Goal: Transaction & Acquisition: Book appointment/travel/reservation

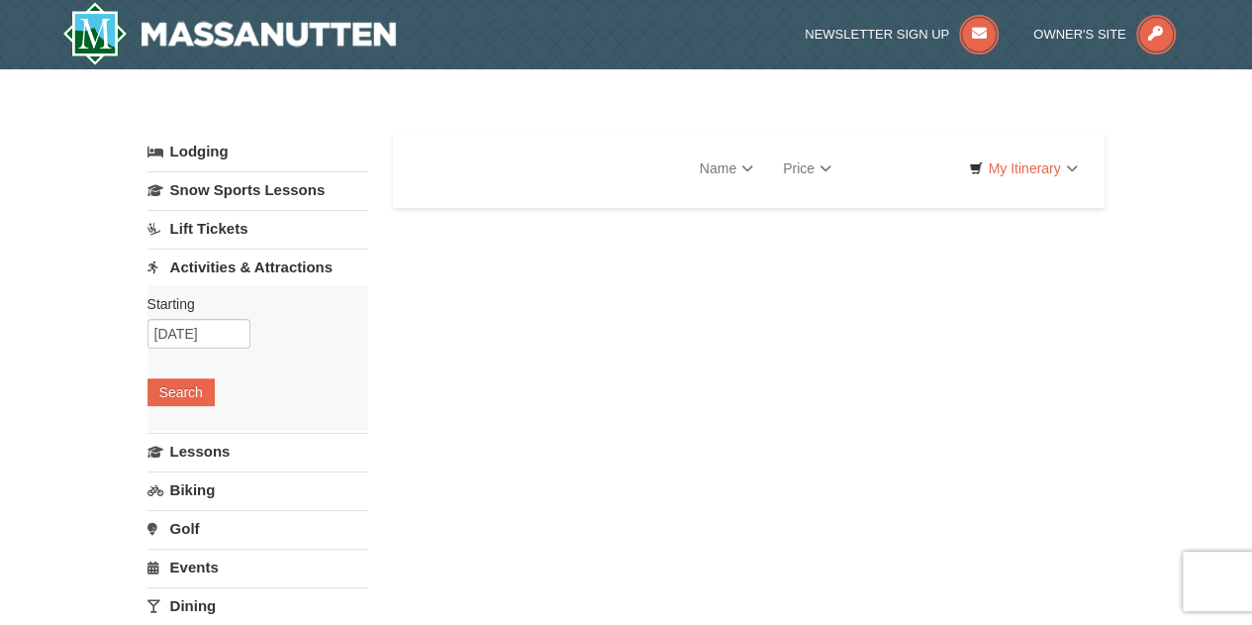
select select "10"
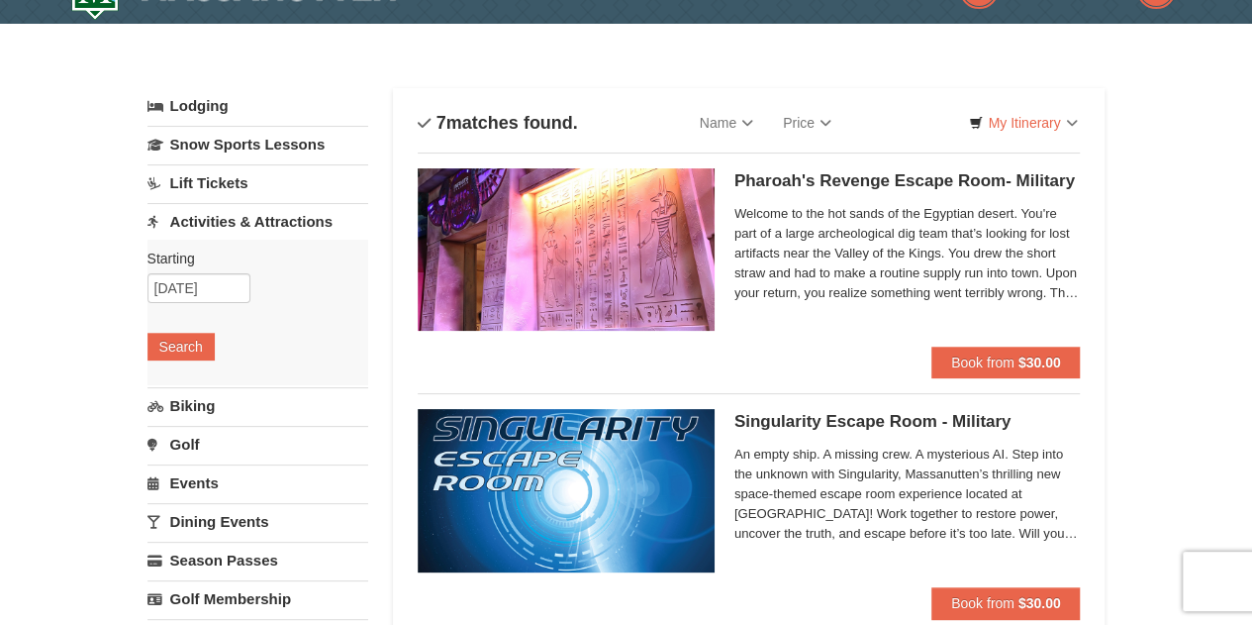
scroll to position [6, 0]
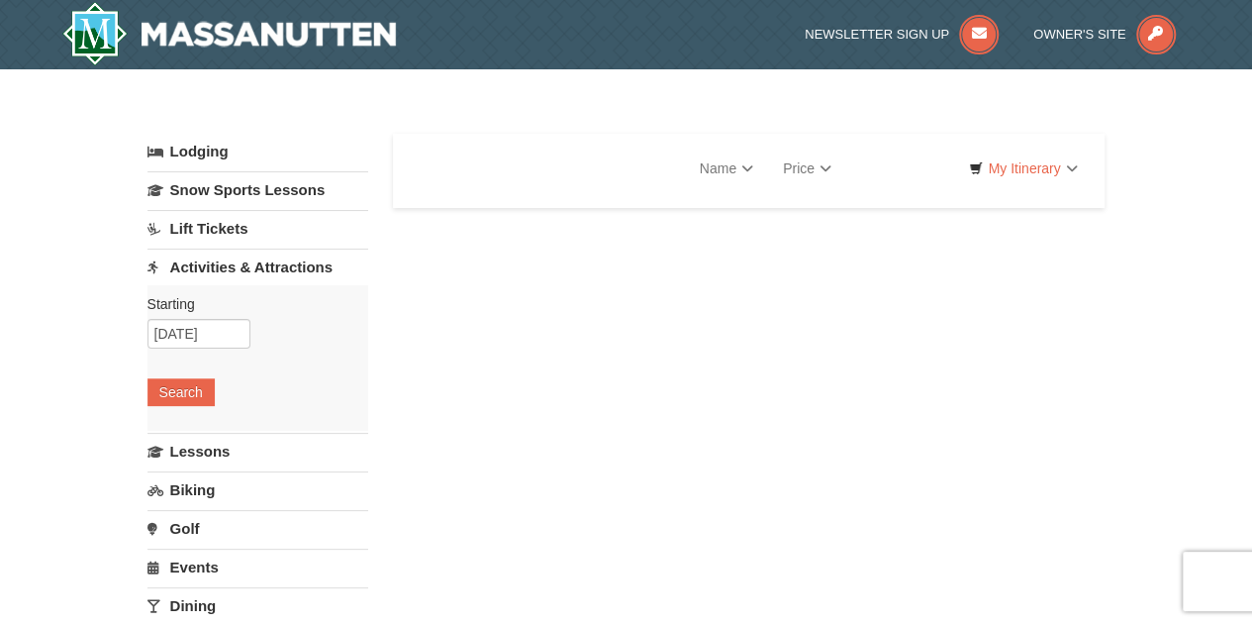
select select "10"
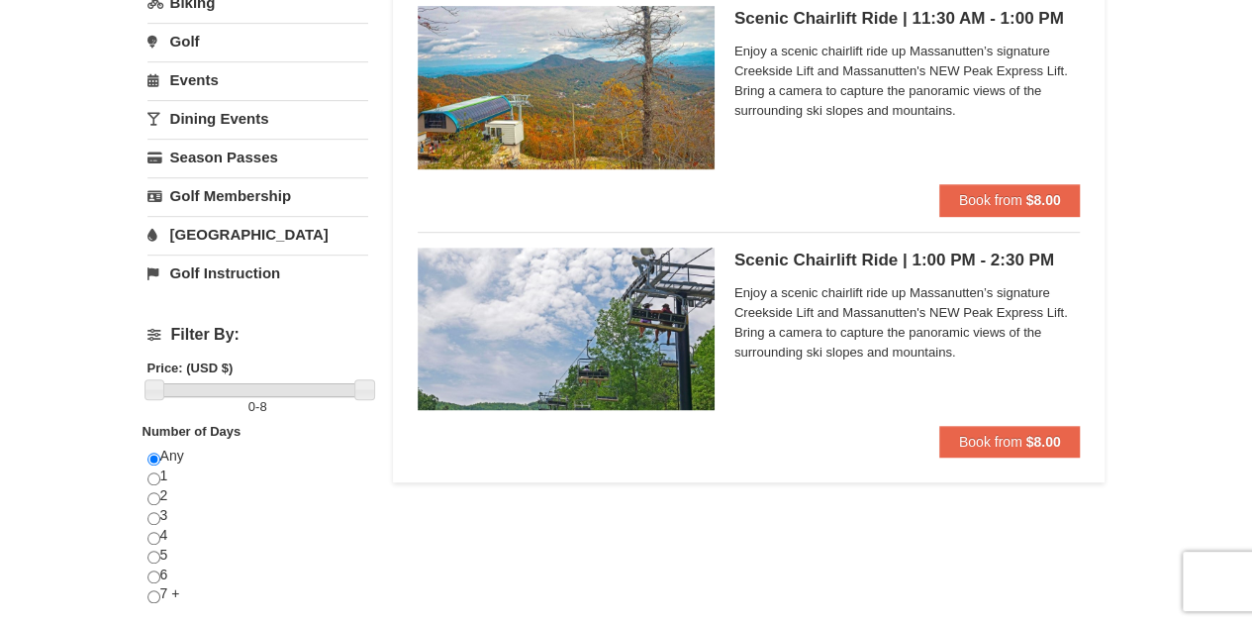
scroll to position [452, 0]
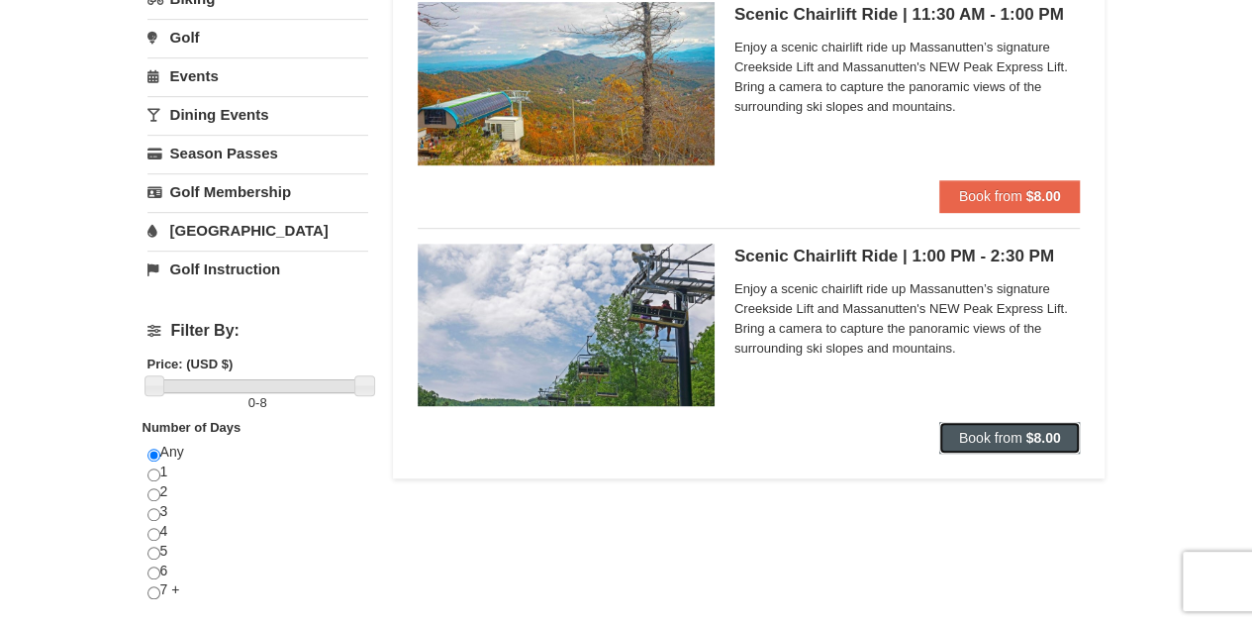
click at [984, 431] on span "Book from" at bounding box center [990, 438] width 63 height 16
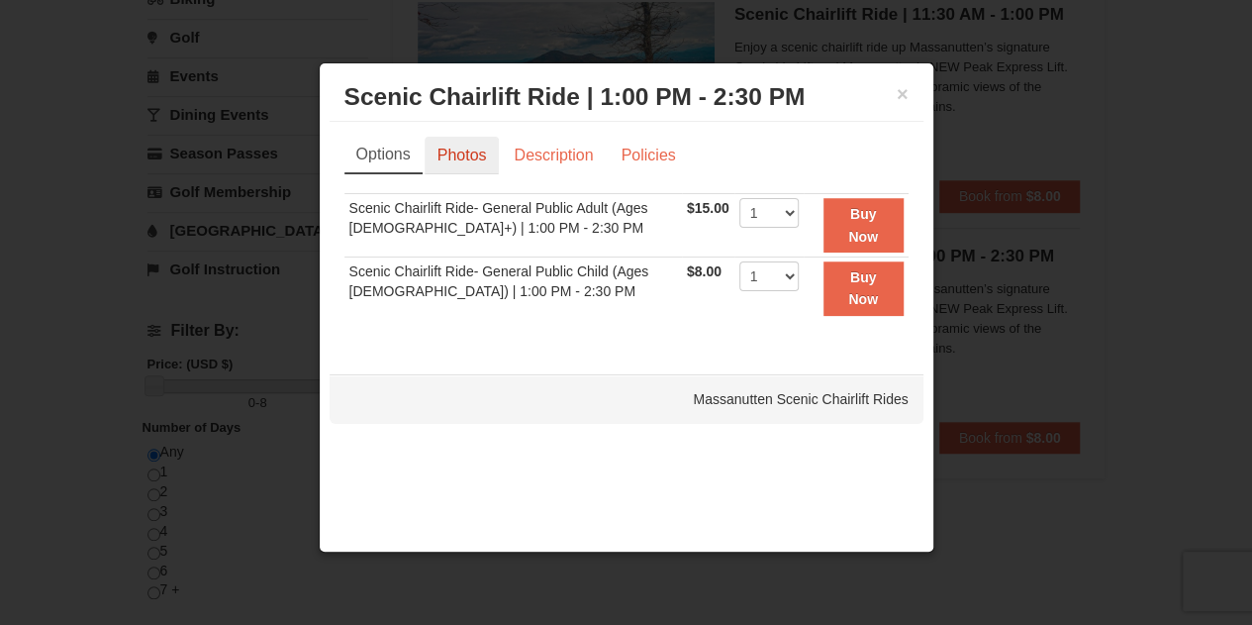
click at [457, 154] on link "Photos" at bounding box center [462, 156] width 75 height 38
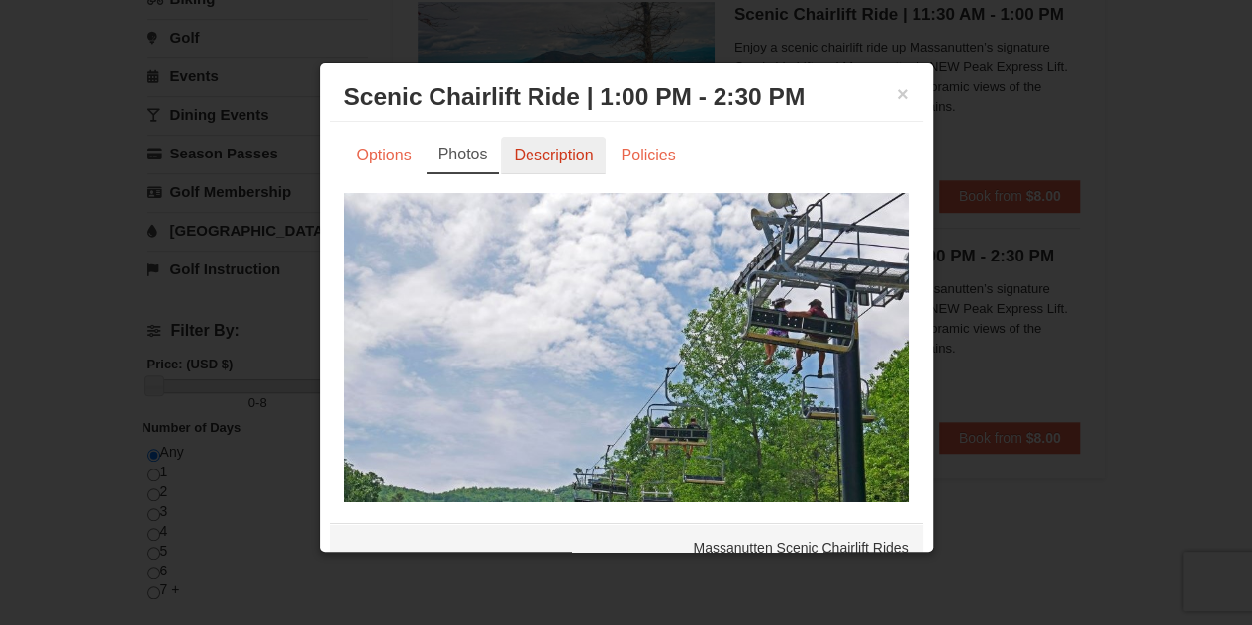
click at [545, 155] on link "Description" at bounding box center [553, 156] width 105 height 38
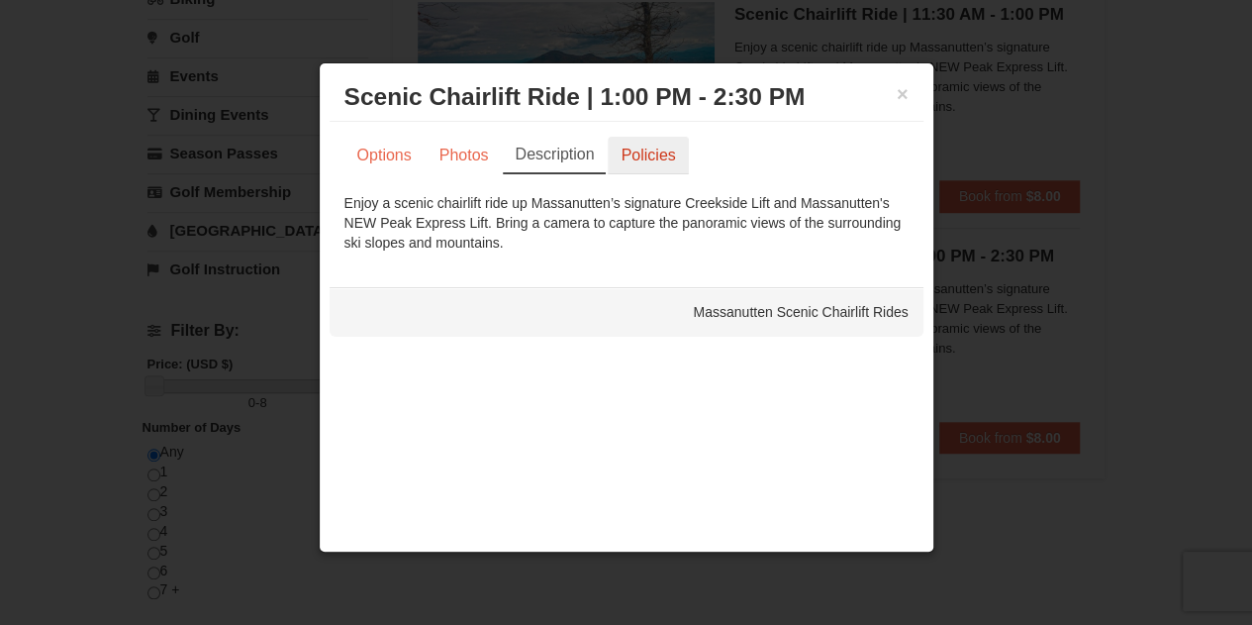
click at [648, 153] on link "Policies" at bounding box center [648, 156] width 80 height 38
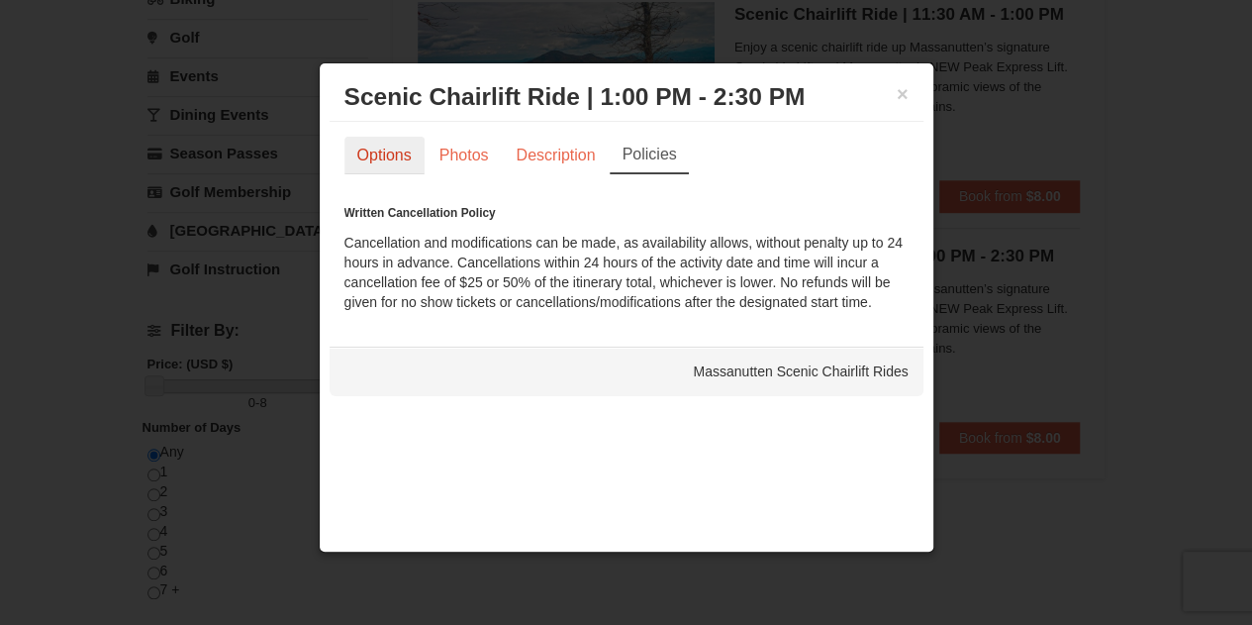
click at [371, 152] on link "Options" at bounding box center [385, 156] width 80 height 38
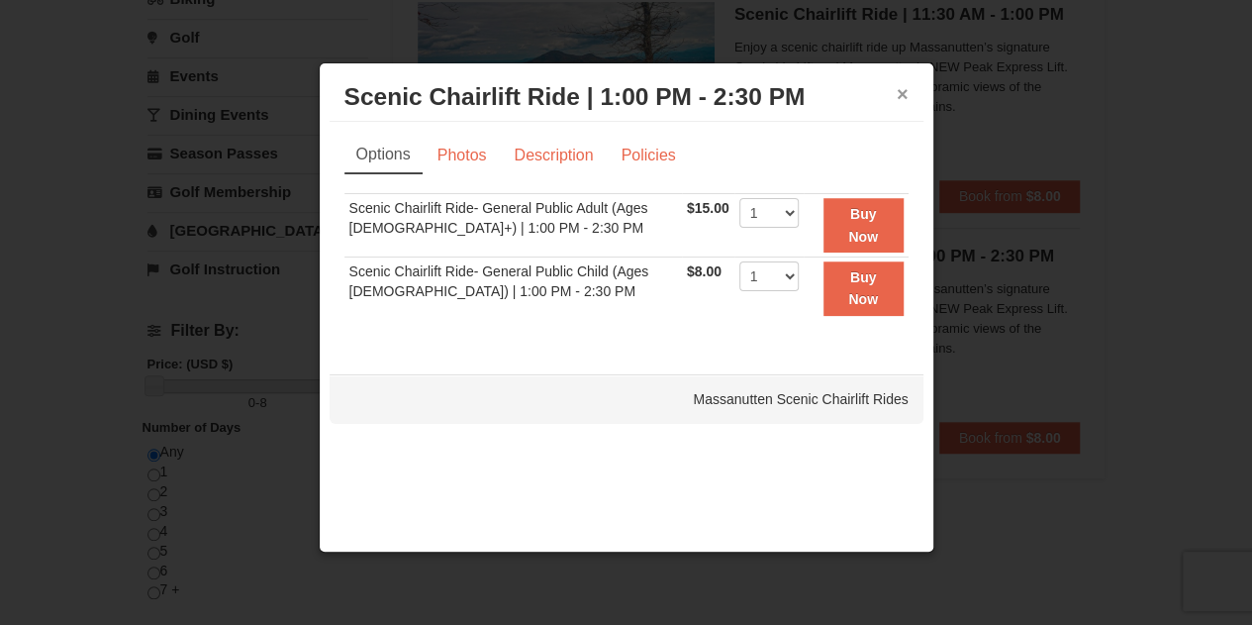
click at [904, 91] on button "×" at bounding box center [903, 94] width 12 height 20
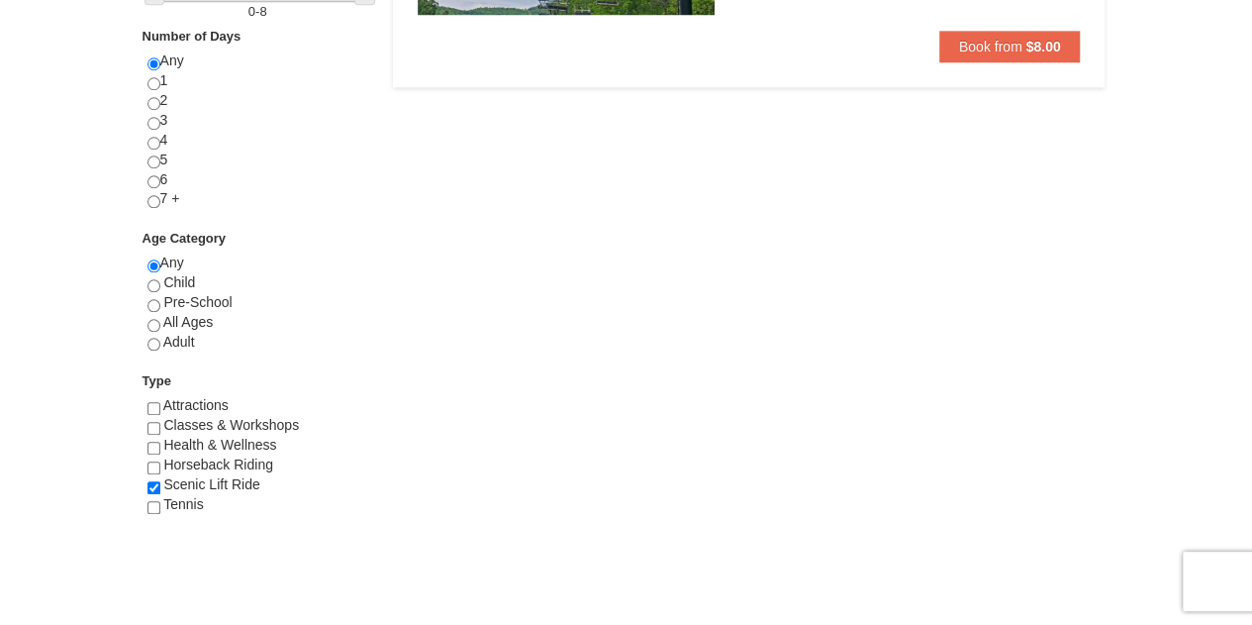
scroll to position [852, 0]
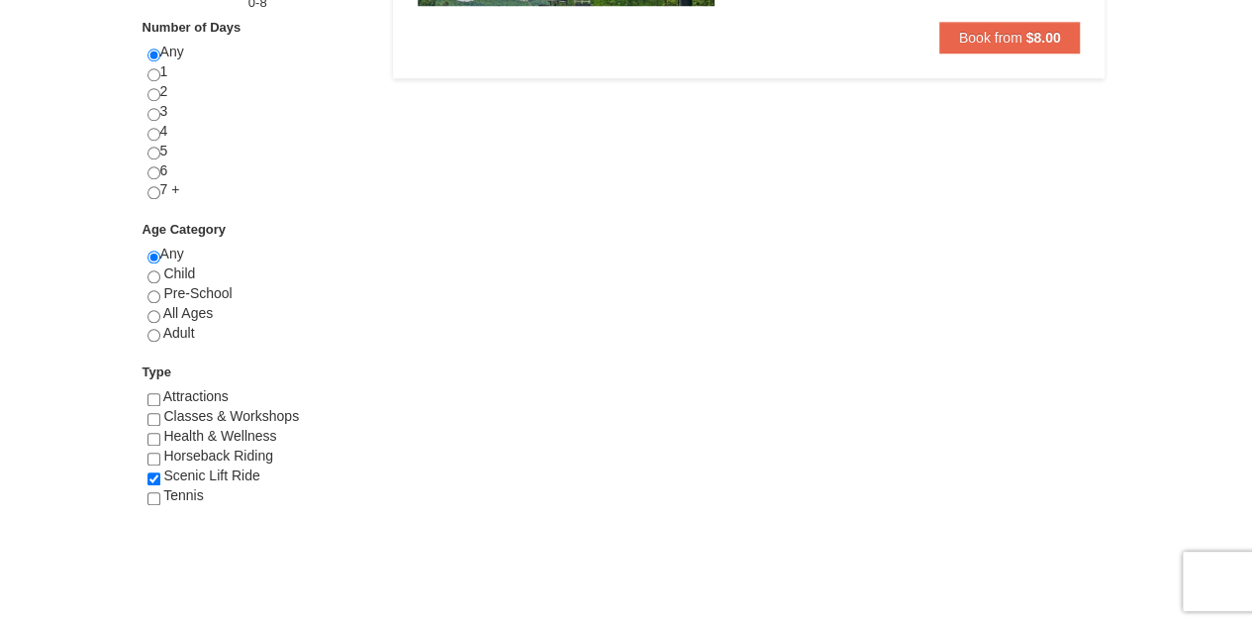
click at [157, 322] on div "Any Child Pre-School All Ages Adult" at bounding box center [258, 304] width 221 height 118
click at [154, 330] on input "radio" at bounding box center [154, 335] width 13 height 13
radio input "true"
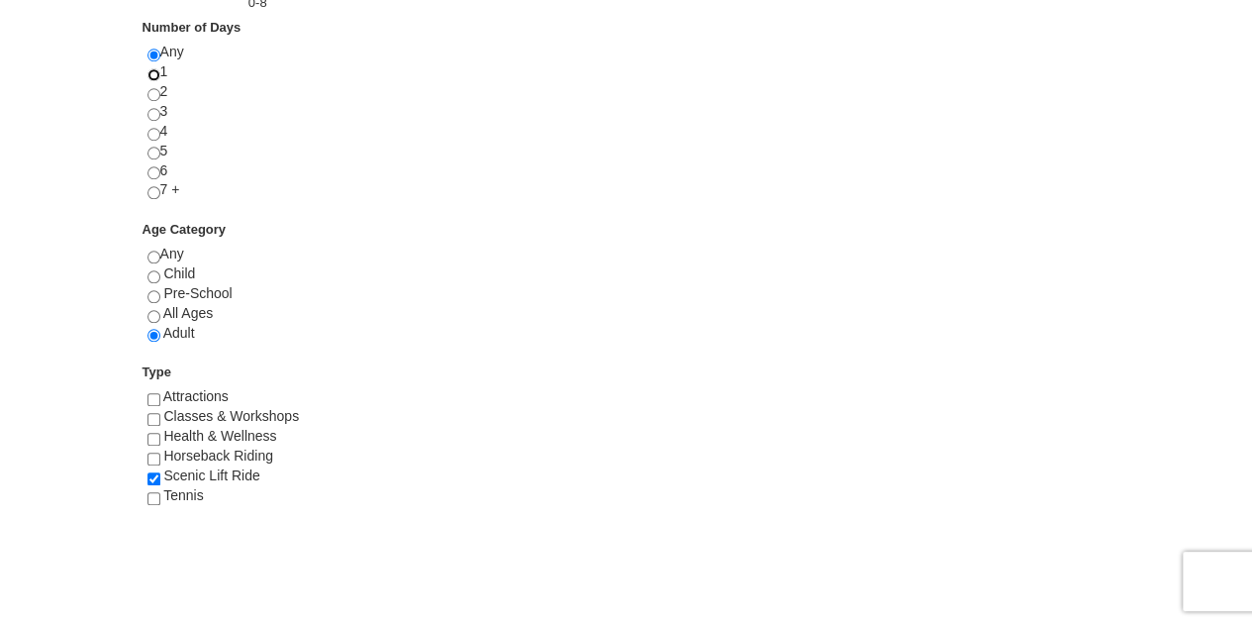
click at [153, 68] on input "radio" at bounding box center [154, 74] width 13 height 13
radio input "true"
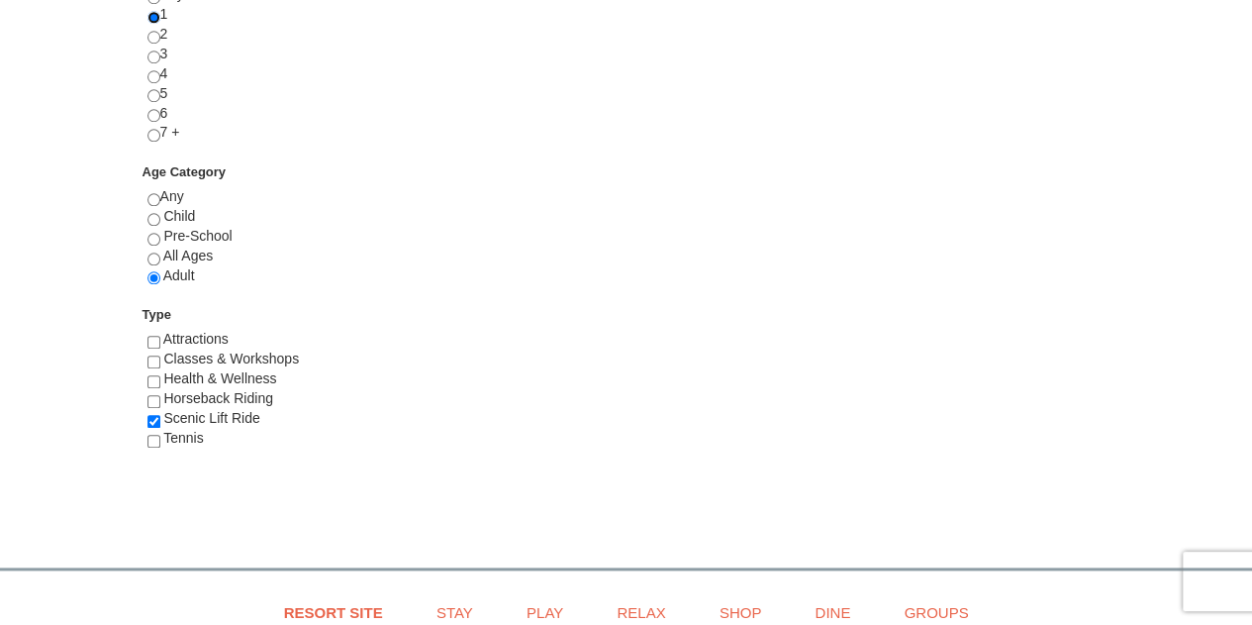
scroll to position [898, 0]
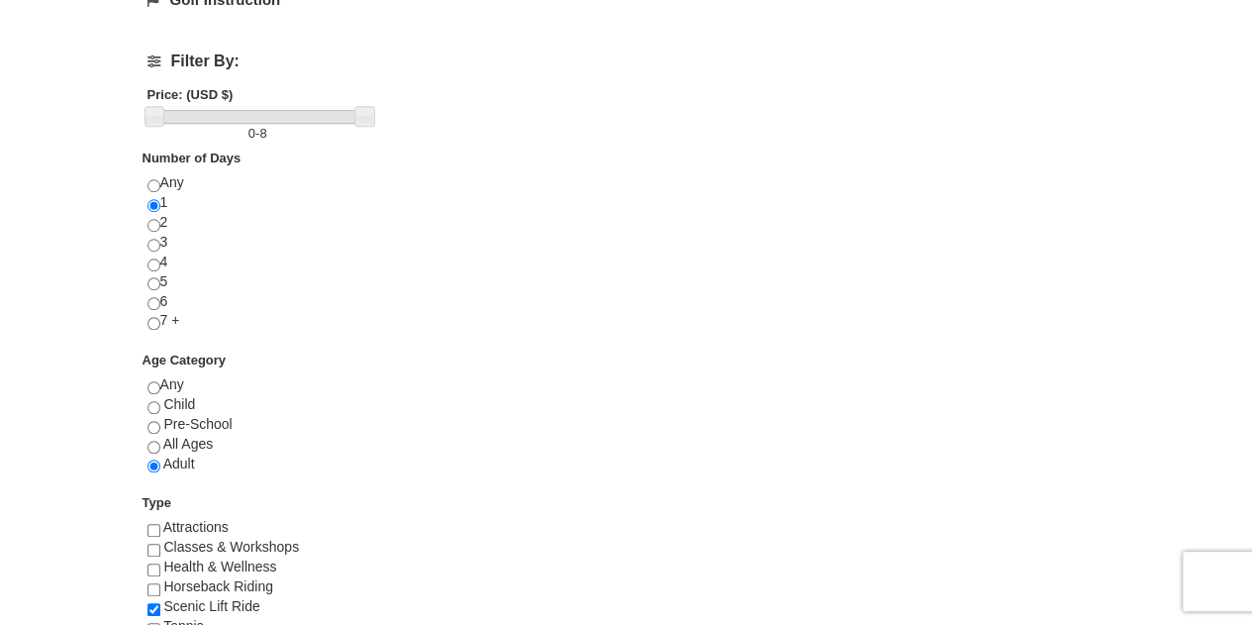
scroll to position [719, 0]
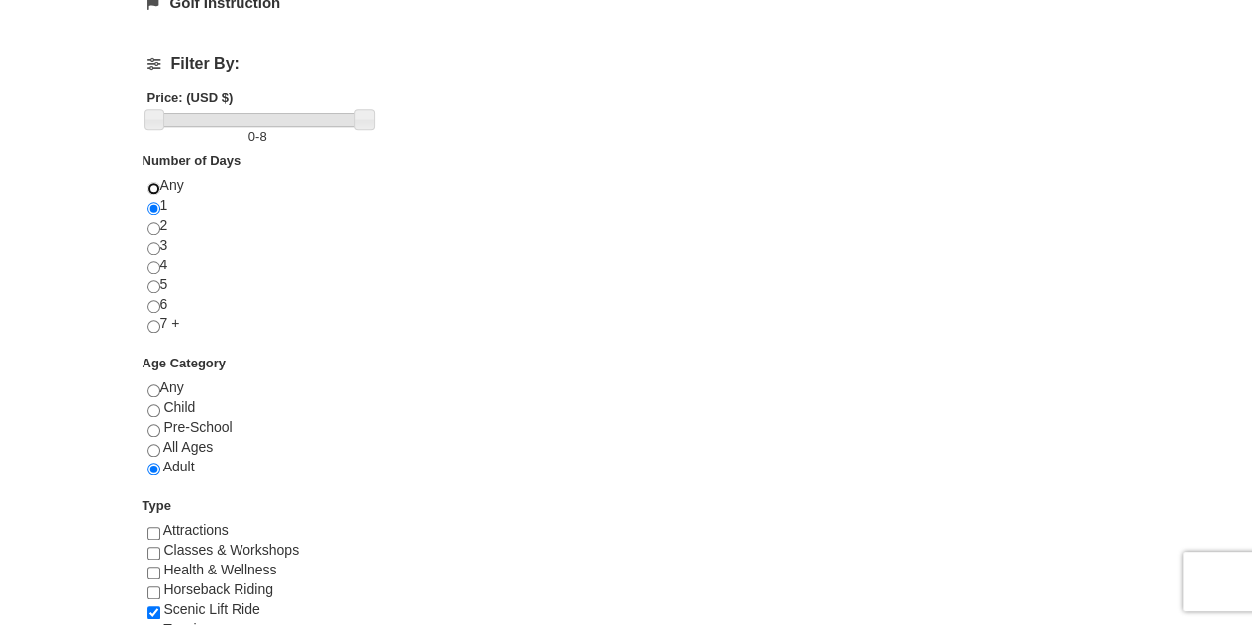
click at [155, 182] on input "radio" at bounding box center [154, 188] width 13 height 13
radio input "true"
click at [151, 384] on input "radio" at bounding box center [154, 390] width 13 height 13
radio input "true"
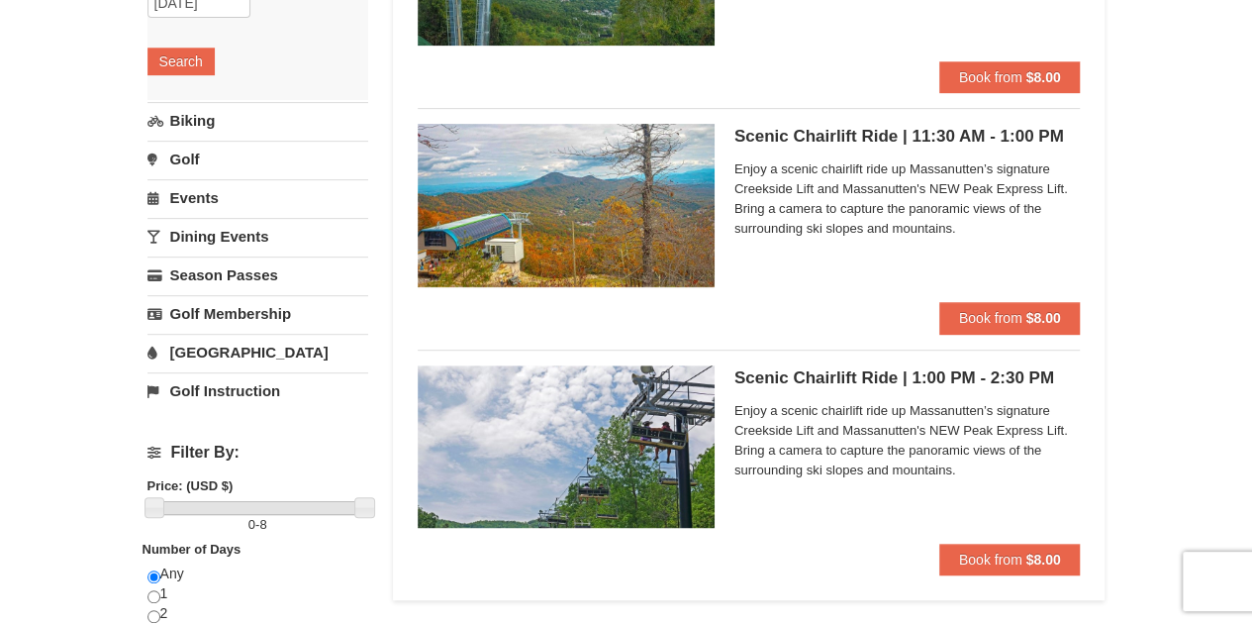
scroll to position [303, 0]
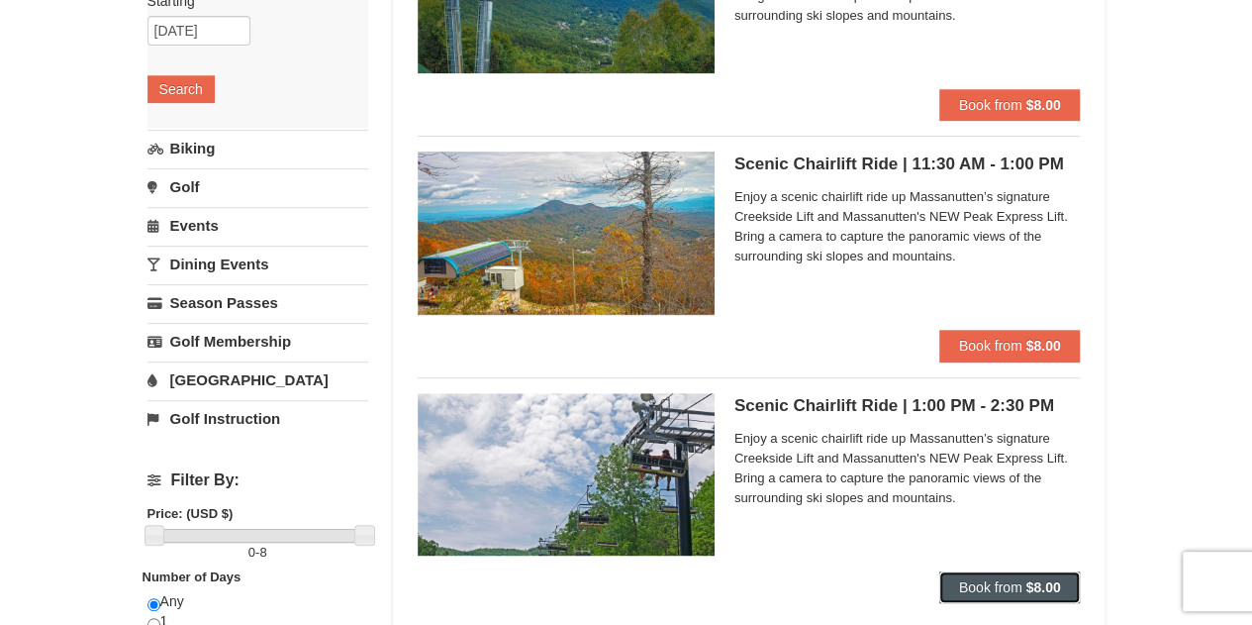
click at [968, 584] on span "Book from" at bounding box center [990, 587] width 63 height 16
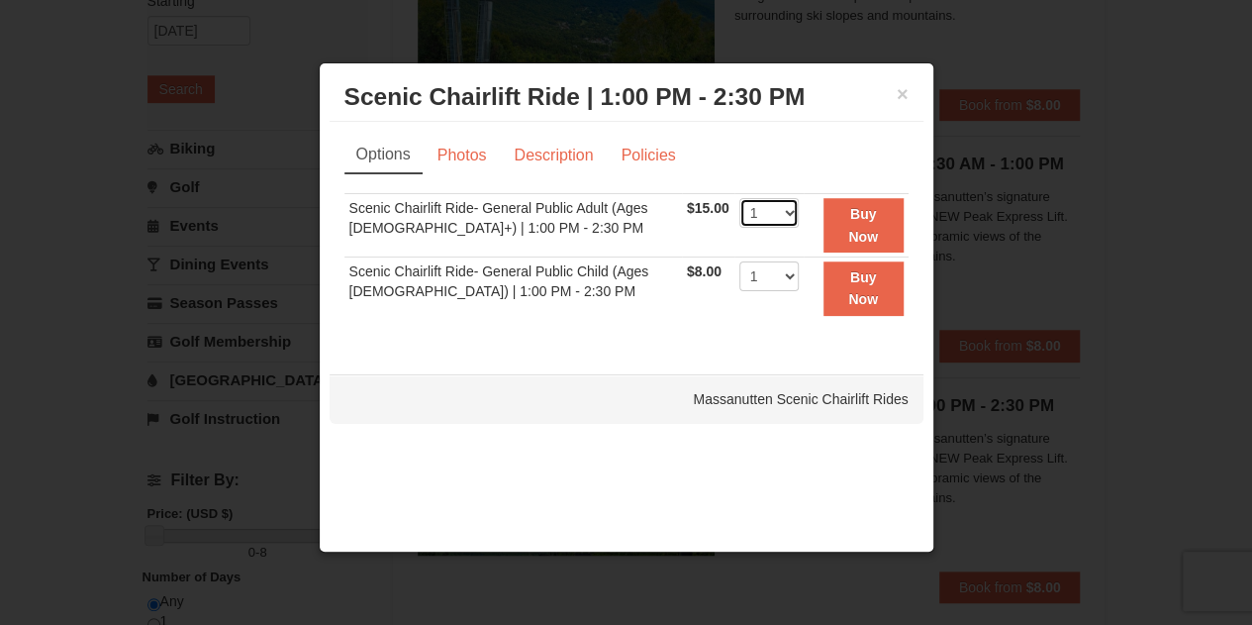
click at [785, 209] on select "1 2 3 4 5 6 7 8 9 10 11 12 13 14 15 16 17 18 19 20 21 22" at bounding box center [769, 213] width 59 height 30
select select "2"
click at [740, 198] on select "1 2 3 4 5 6 7 8 9 10 11 12 13 14 15 16 17 18 19 20 21 22" at bounding box center [769, 213] width 59 height 30
click at [871, 213] on strong "Buy Now" at bounding box center [863, 225] width 30 height 38
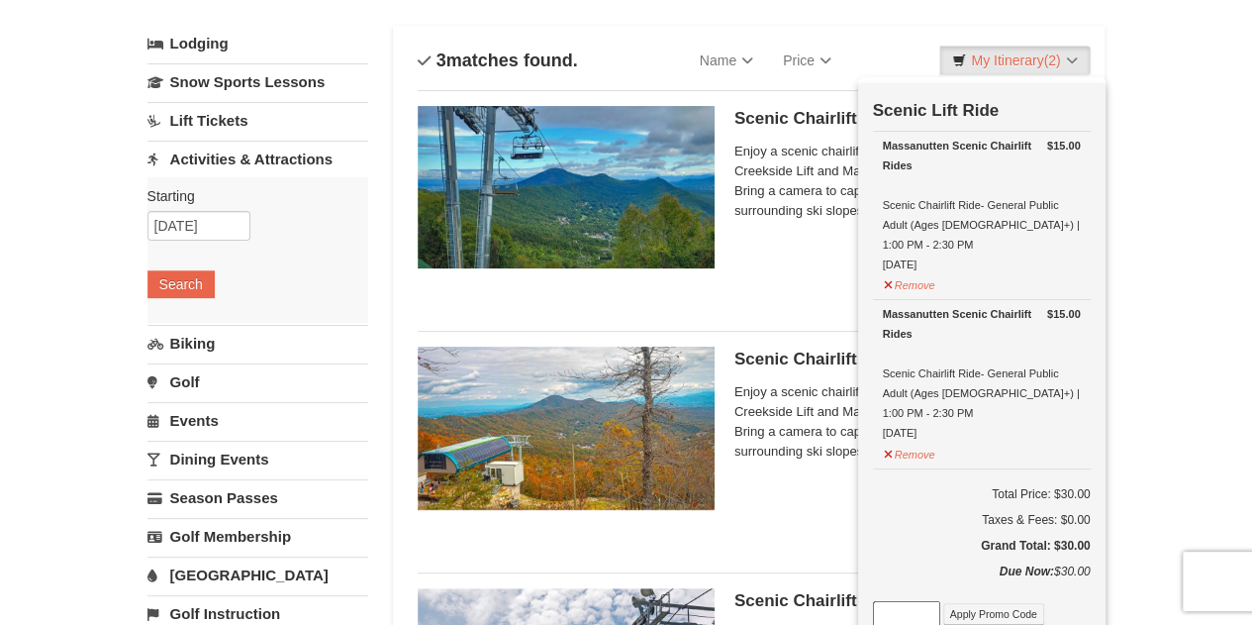
scroll to position [106, 0]
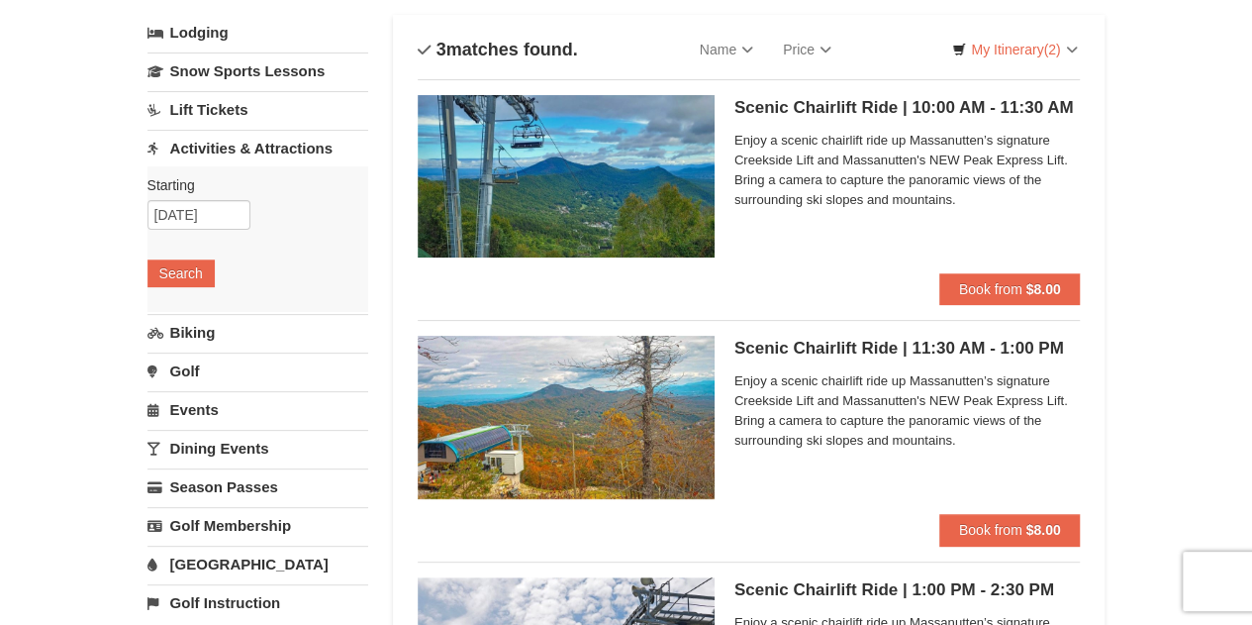
scroll to position [0, 0]
